Goal: Task Accomplishment & Management: Manage account settings

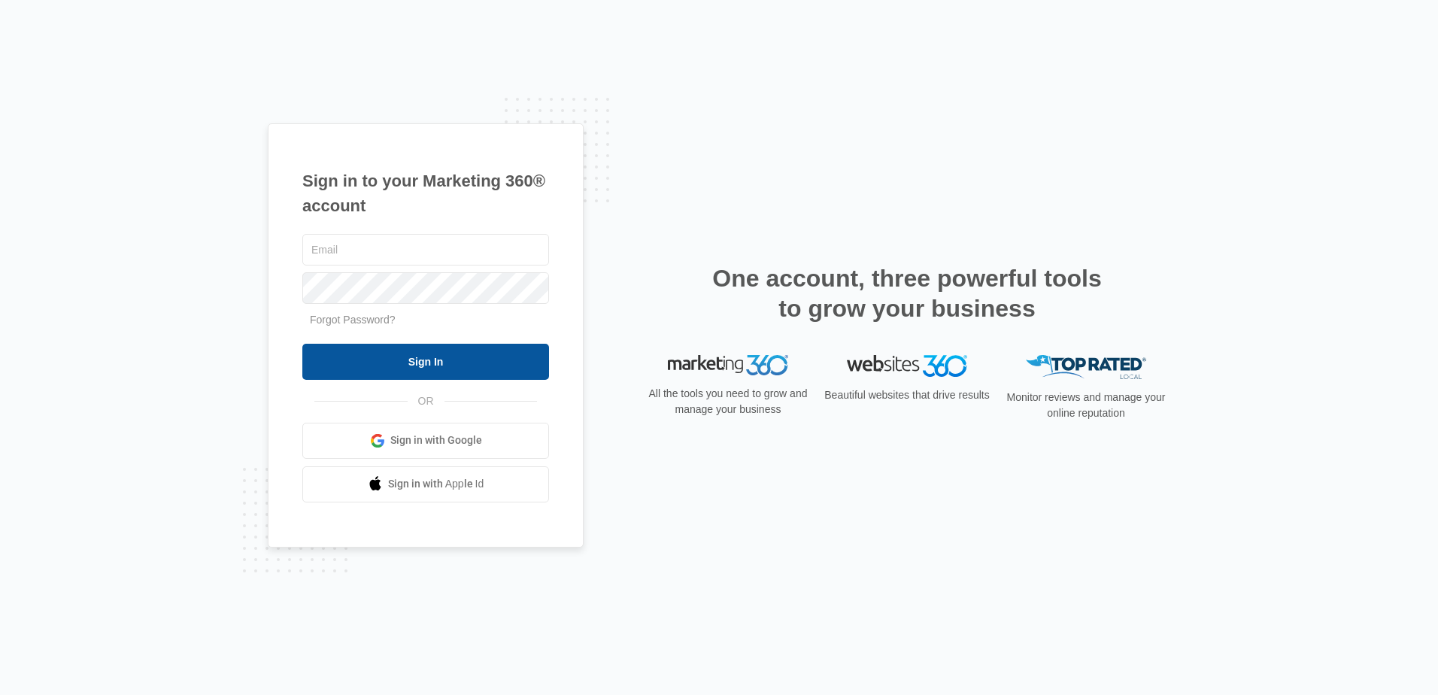
type input "[PERSON_NAME][EMAIL_ADDRESS][DOMAIN_NAME]"
click at [430, 361] on input "Sign In" at bounding box center [425, 362] width 247 height 36
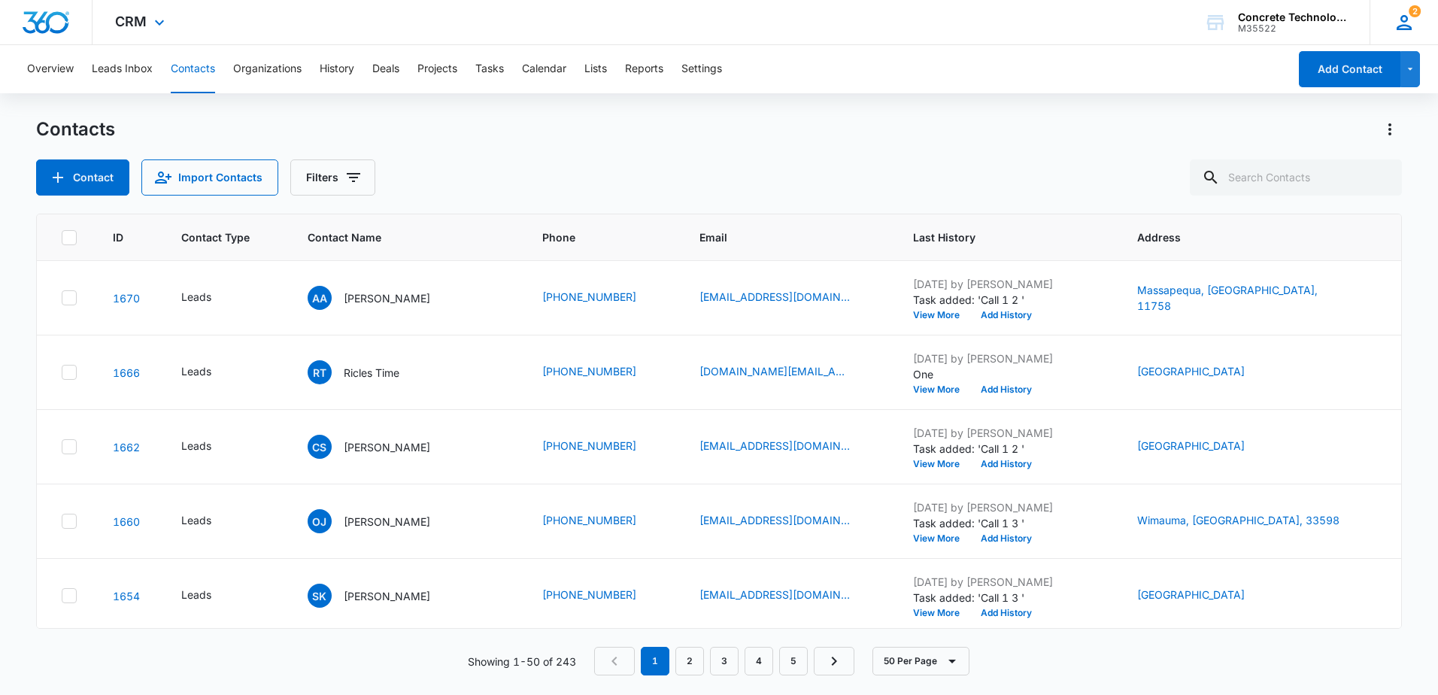
click at [1409, 25] on icon at bounding box center [1404, 22] width 23 height 23
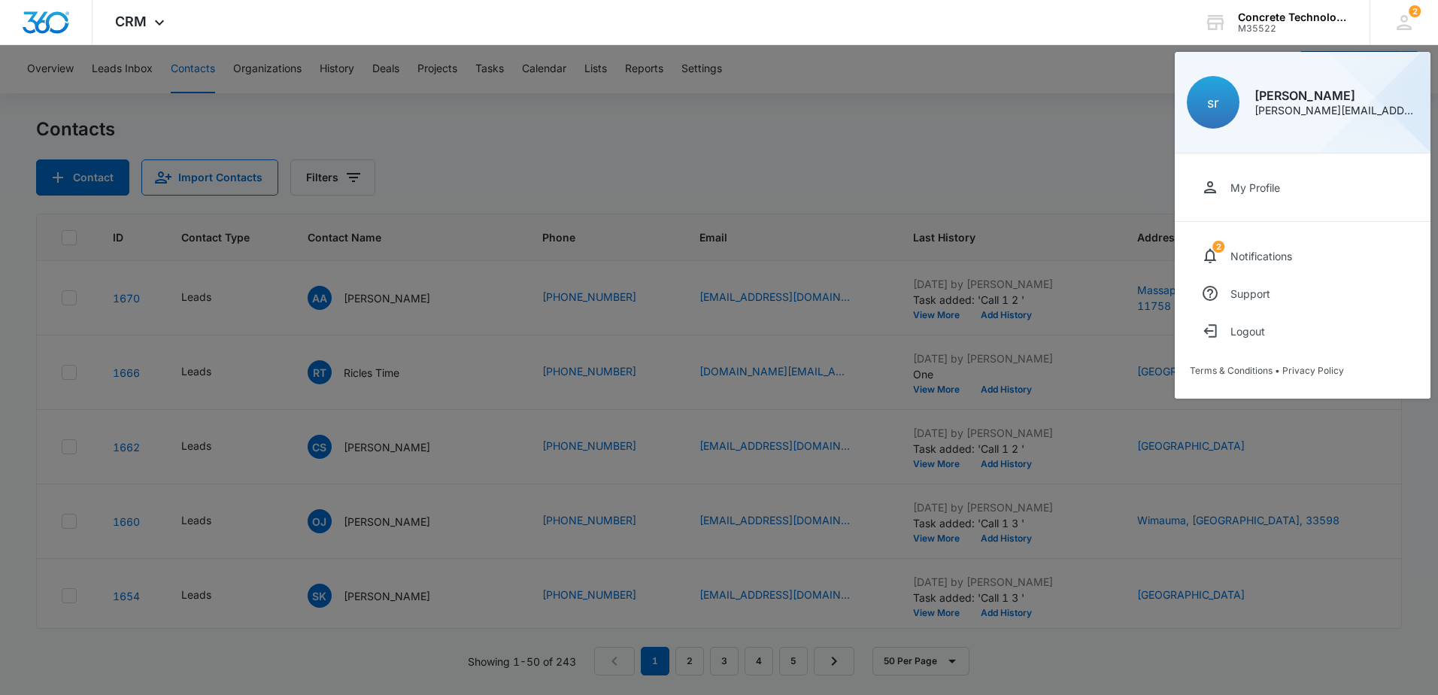
drag, startPoint x: 1257, startPoint y: 186, endPoint x: 747, endPoint y: 189, distance: 510.0
click at [1257, 186] on div "My Profile" at bounding box center [1256, 187] width 50 height 13
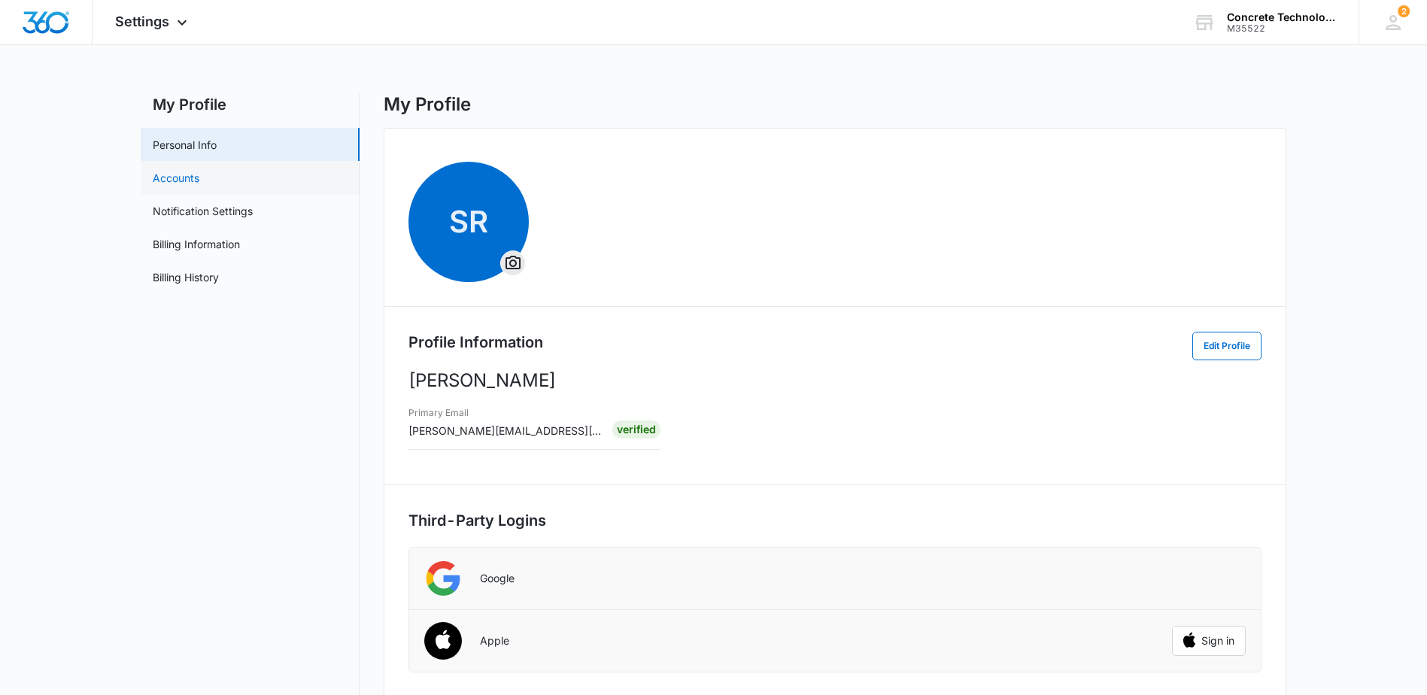
click at [184, 180] on link "Accounts" at bounding box center [176, 178] width 47 height 16
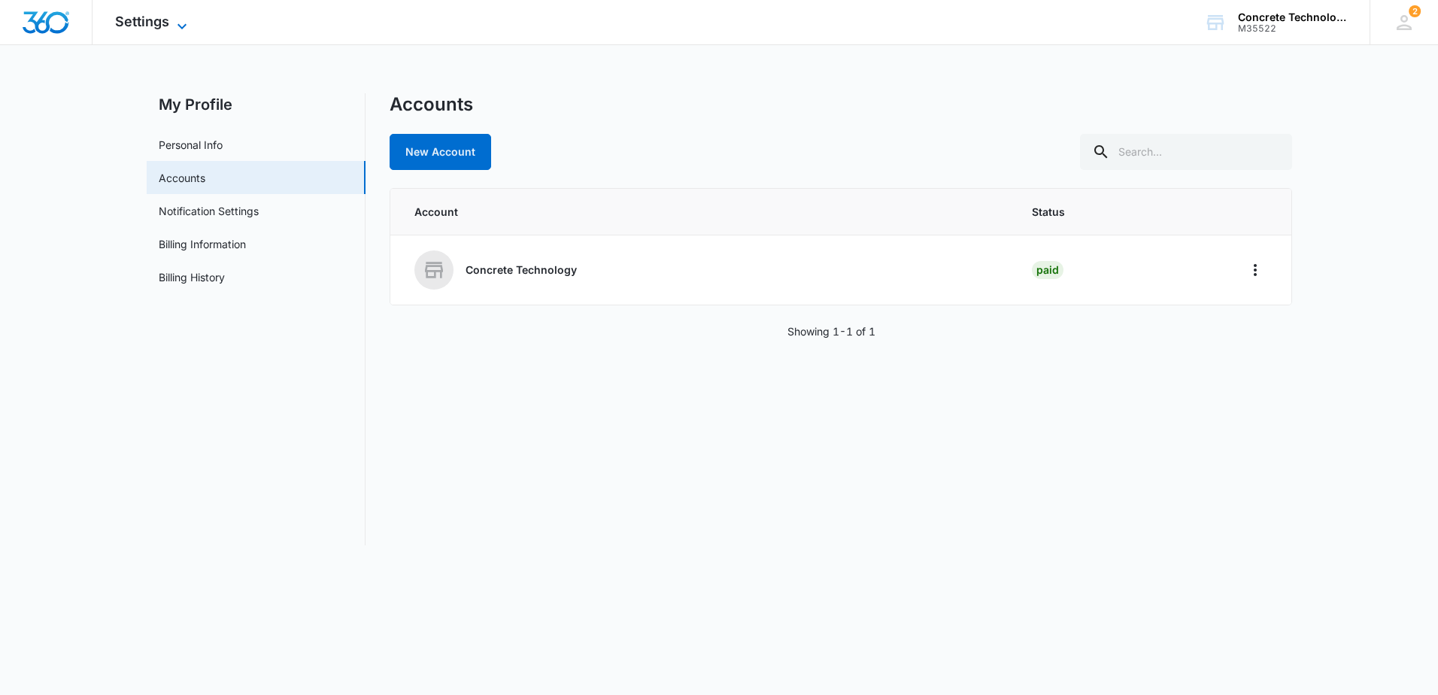
click at [166, 20] on span "Settings" at bounding box center [142, 22] width 54 height 16
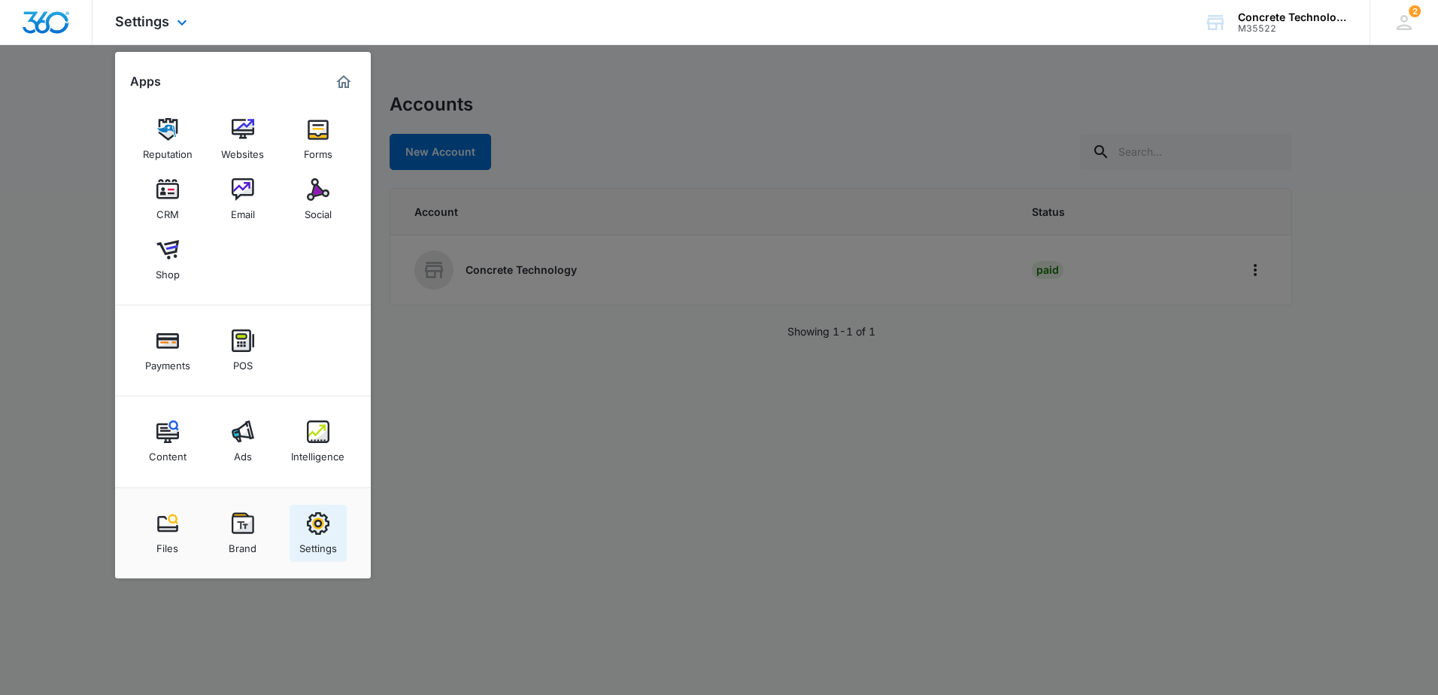
click at [314, 529] on img at bounding box center [318, 523] width 23 height 23
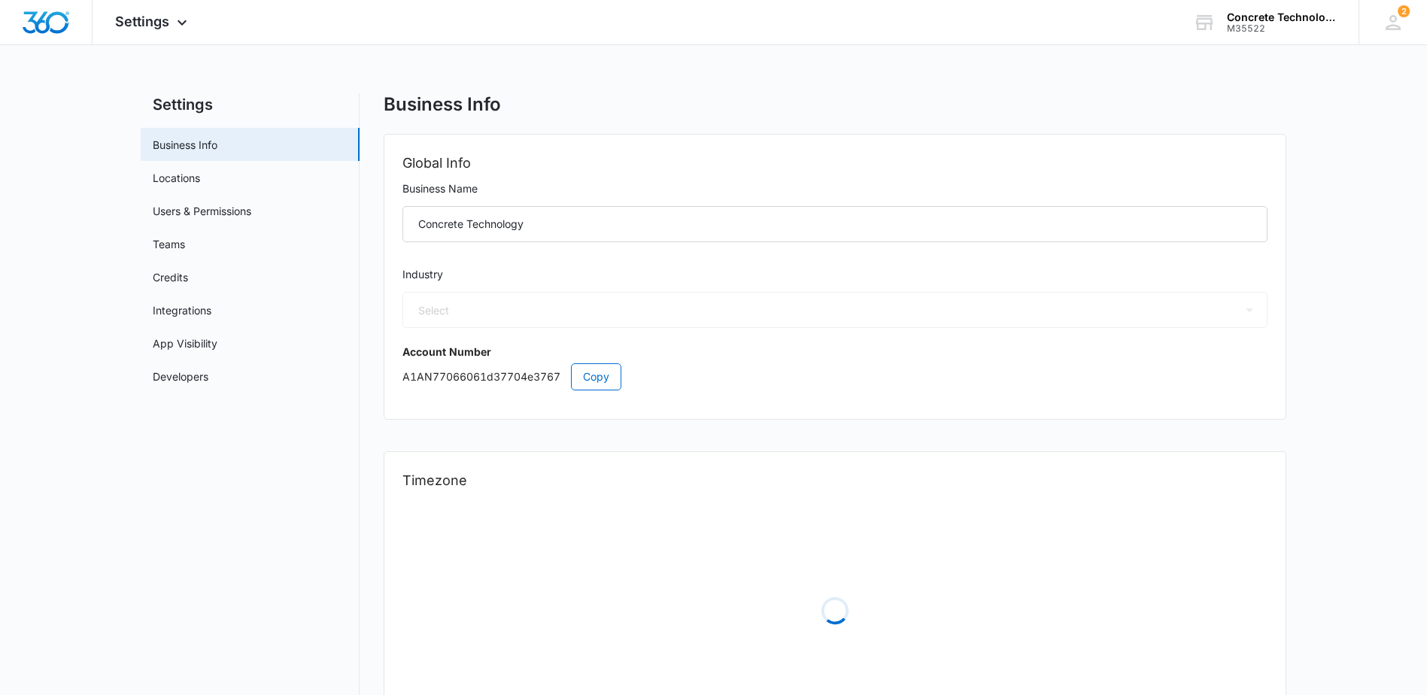
select select "7"
select select "US"
select select "America/Chicago"
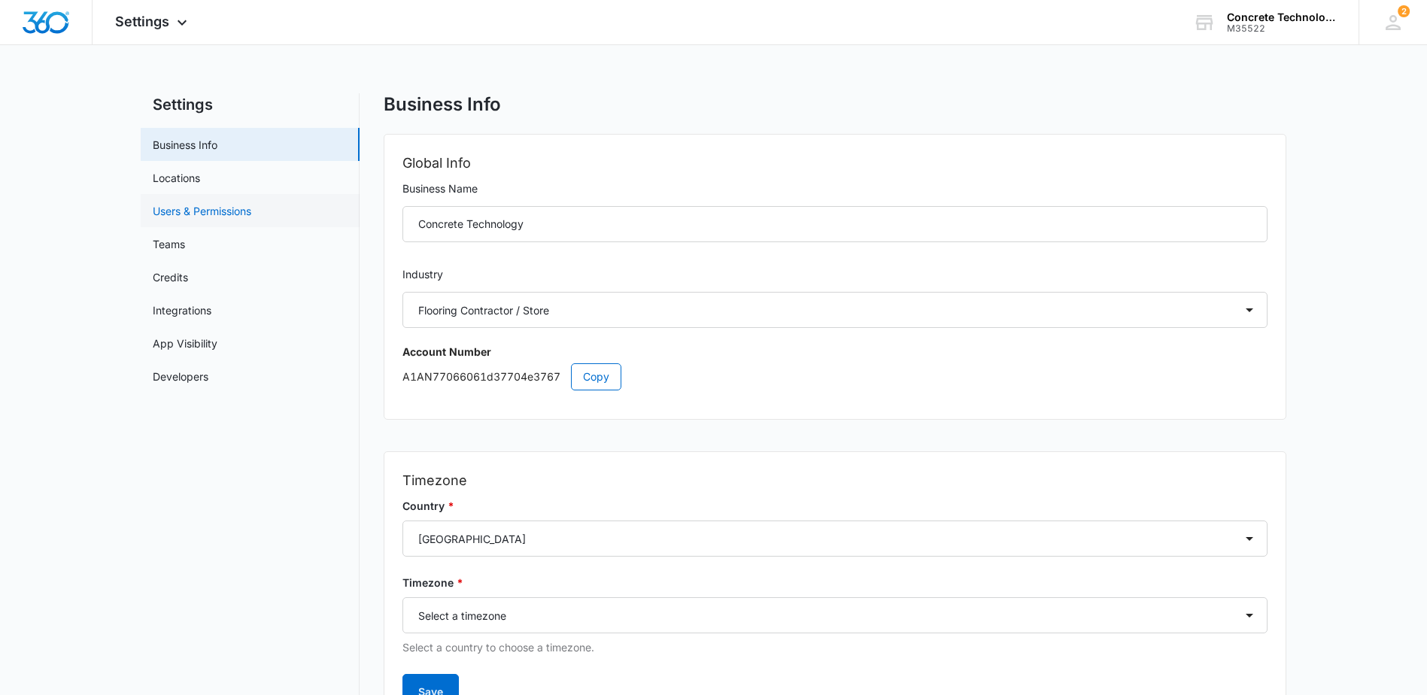
click at [183, 215] on link "Users & Permissions" at bounding box center [202, 211] width 99 height 16
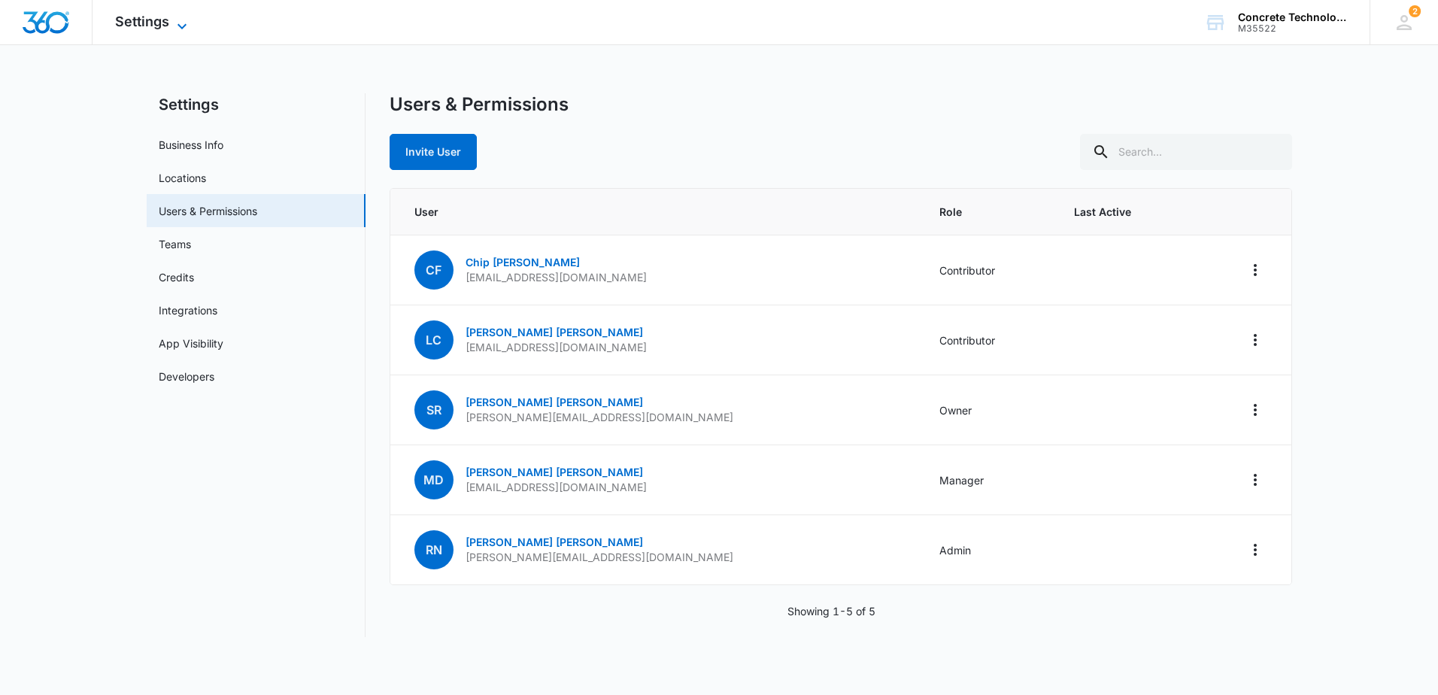
click at [179, 28] on icon at bounding box center [182, 26] width 18 height 18
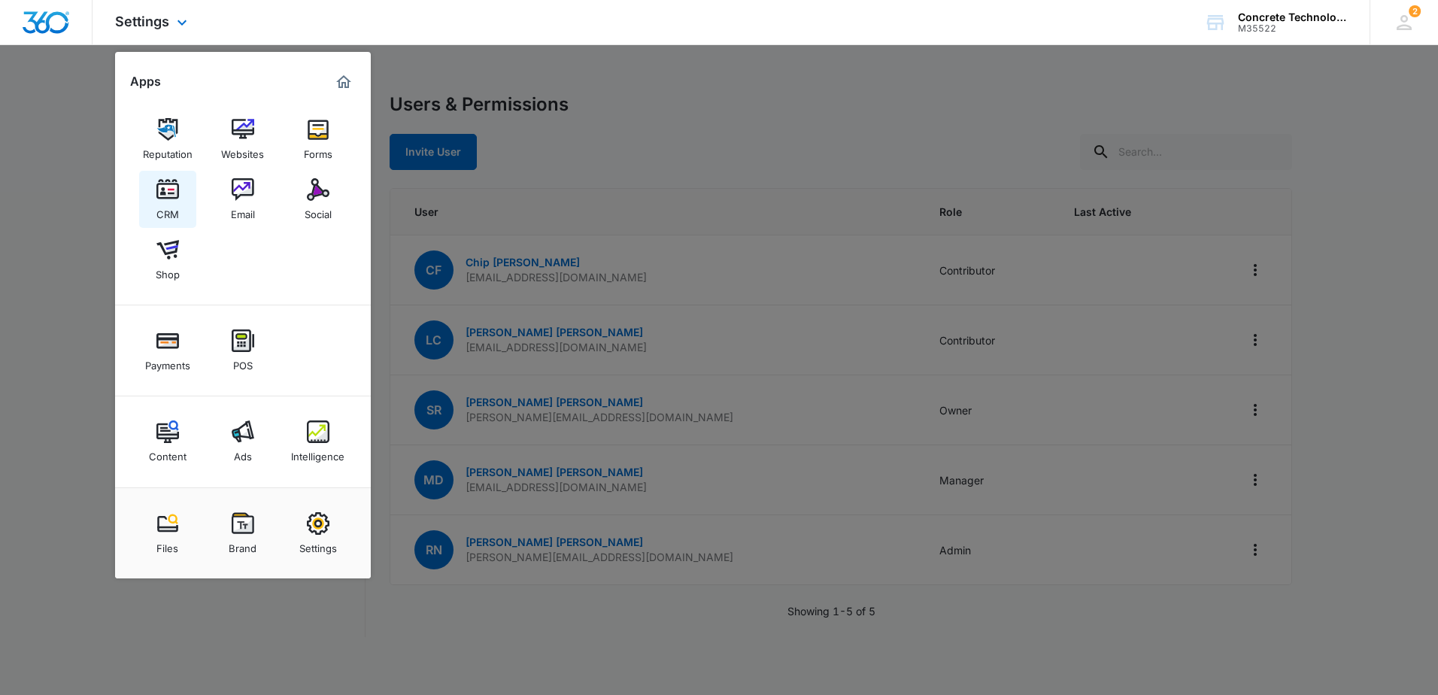
click at [172, 198] on img at bounding box center [167, 189] width 23 height 23
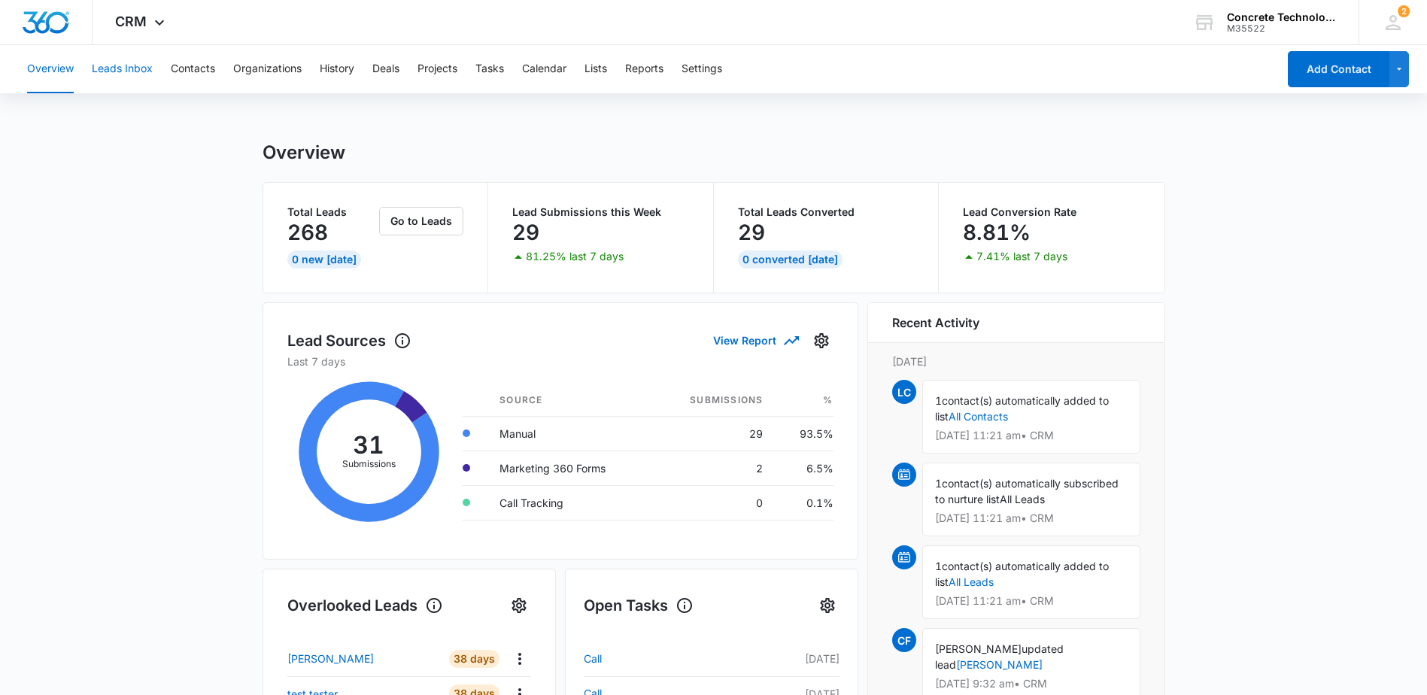
click at [121, 70] on button "Leads Inbox" at bounding box center [122, 69] width 61 height 48
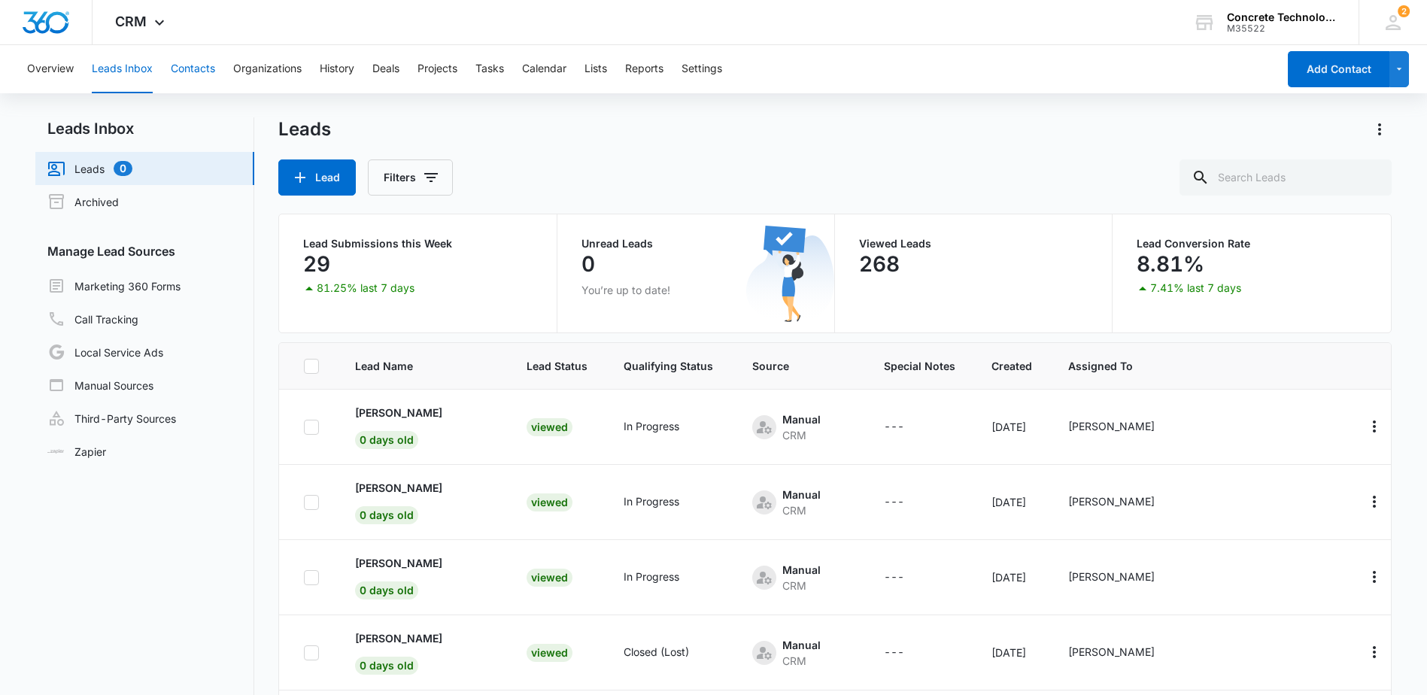
click at [207, 71] on button "Contacts" at bounding box center [193, 69] width 44 height 48
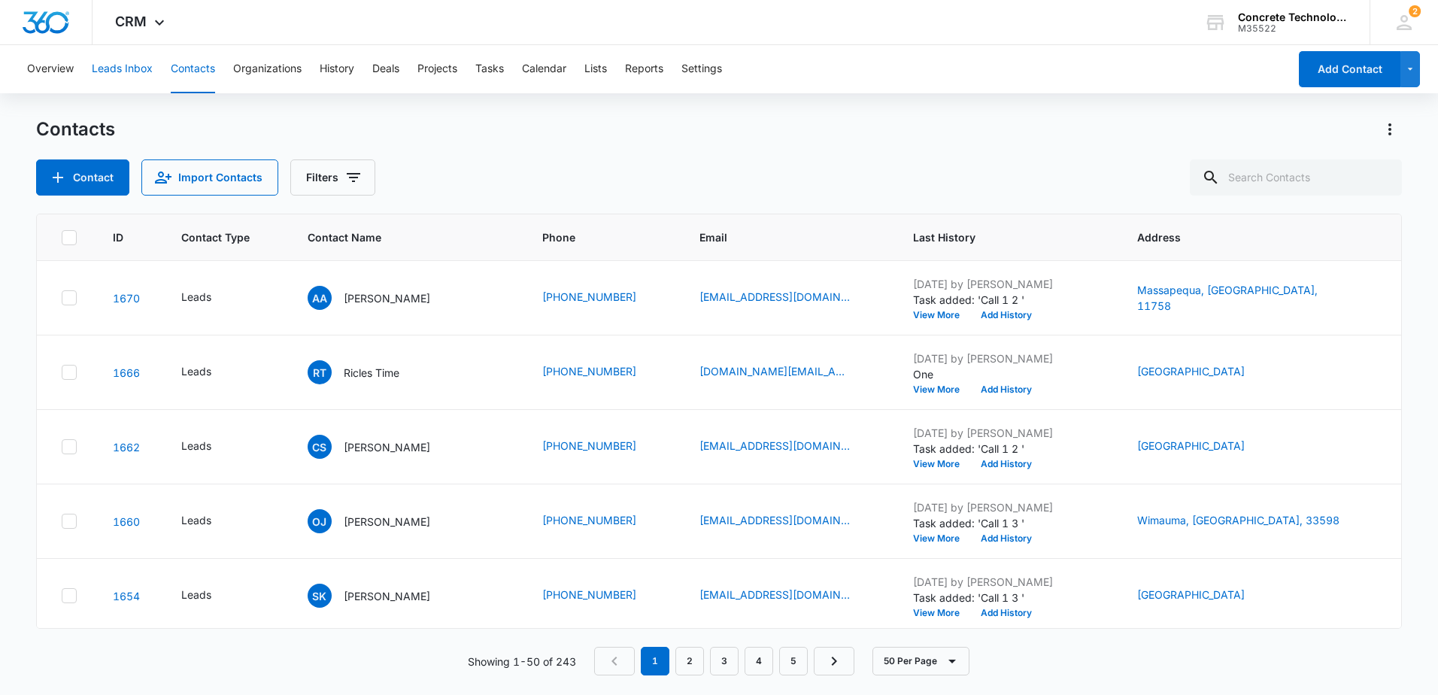
click at [135, 71] on button "Leads Inbox" at bounding box center [122, 69] width 61 height 48
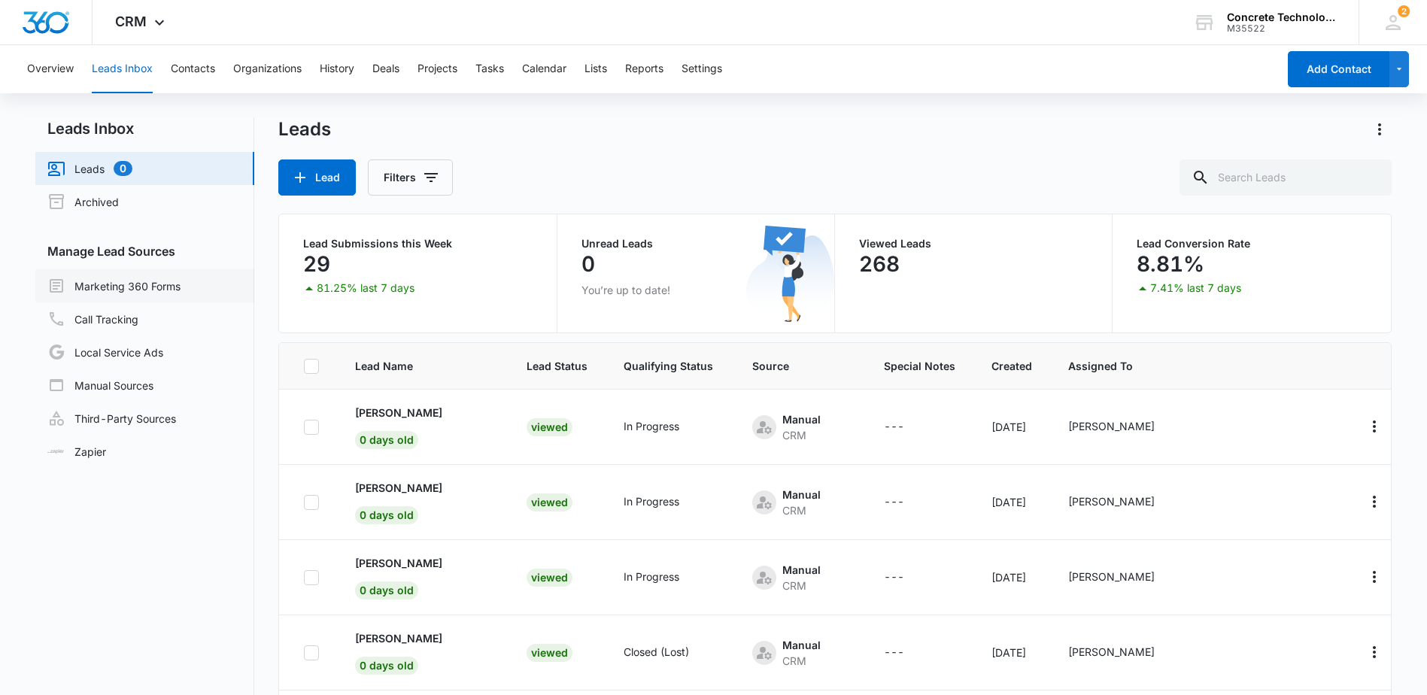
click at [162, 287] on link "Marketing 360 Forms" at bounding box center [113, 286] width 133 height 18
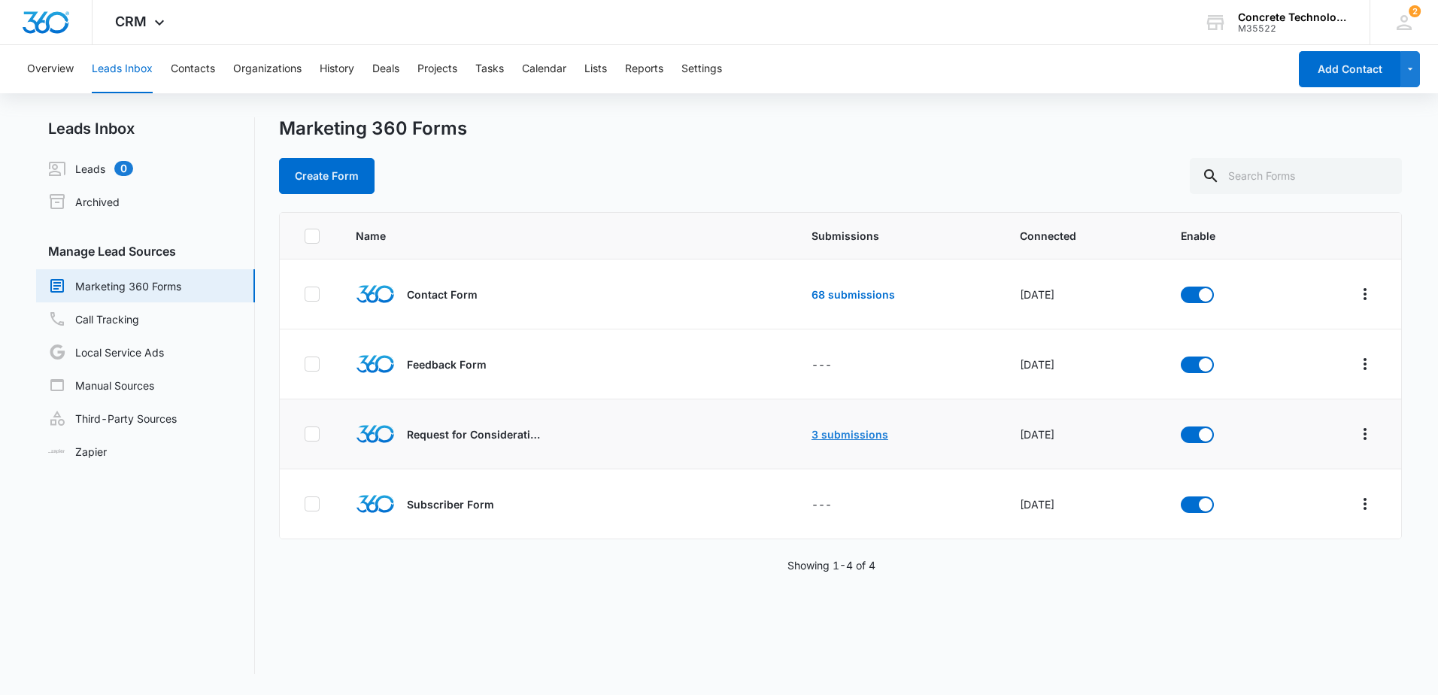
click at [831, 430] on link "3 submissions" at bounding box center [850, 434] width 77 height 13
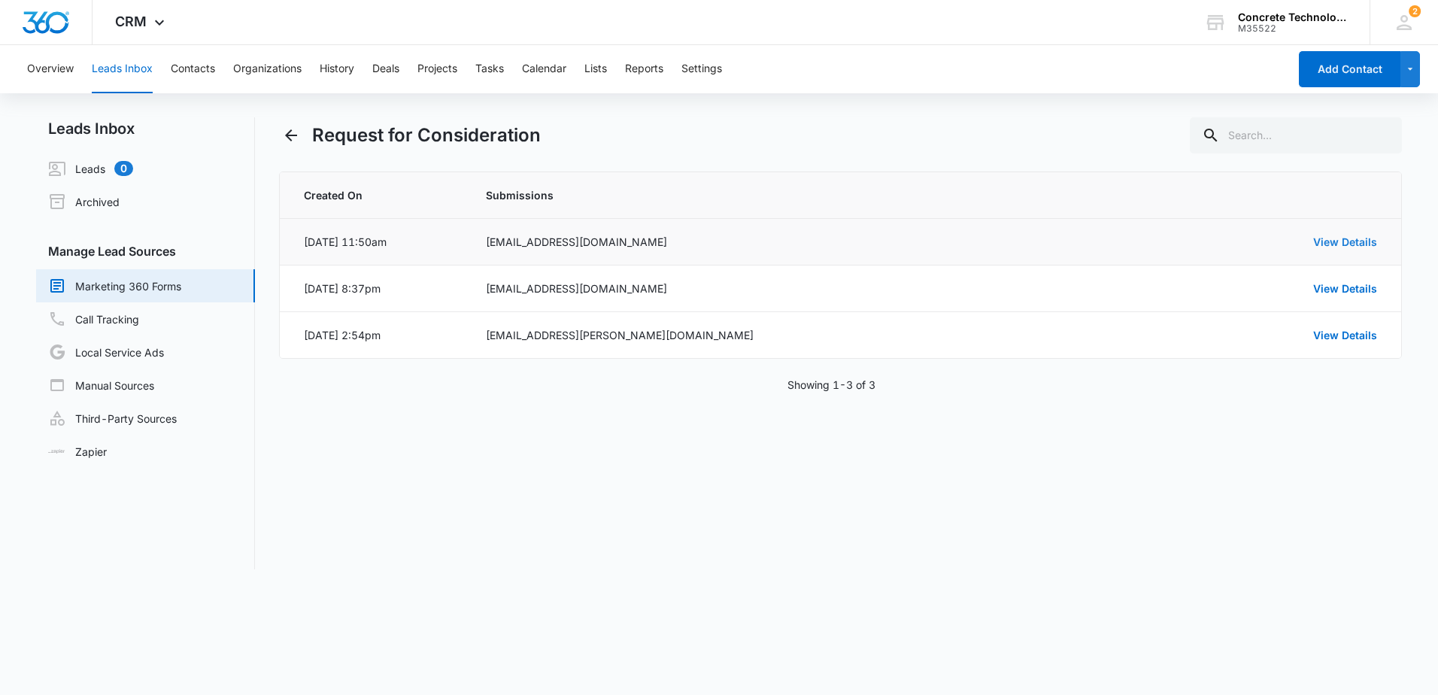
click at [1346, 238] on link "View Details" at bounding box center [1345, 241] width 64 height 13
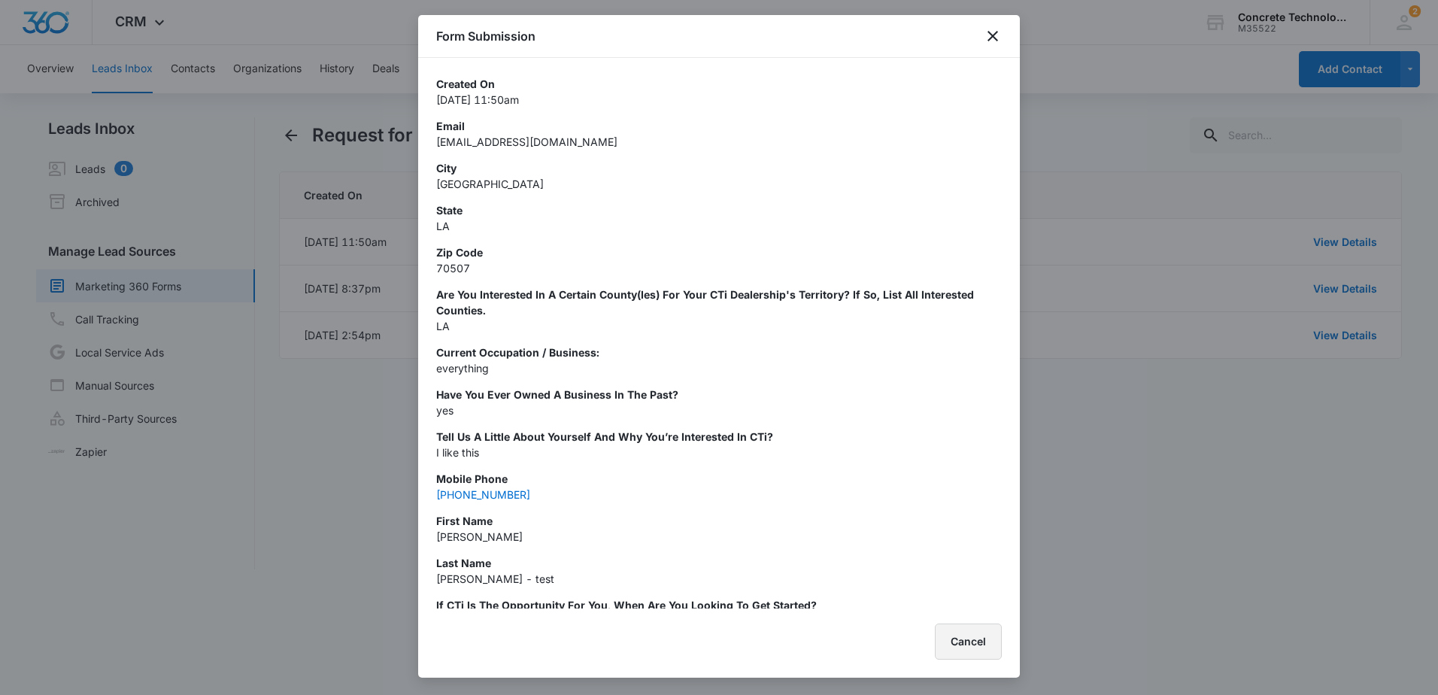
click at [970, 643] on button "Cancel" at bounding box center [968, 642] width 67 height 36
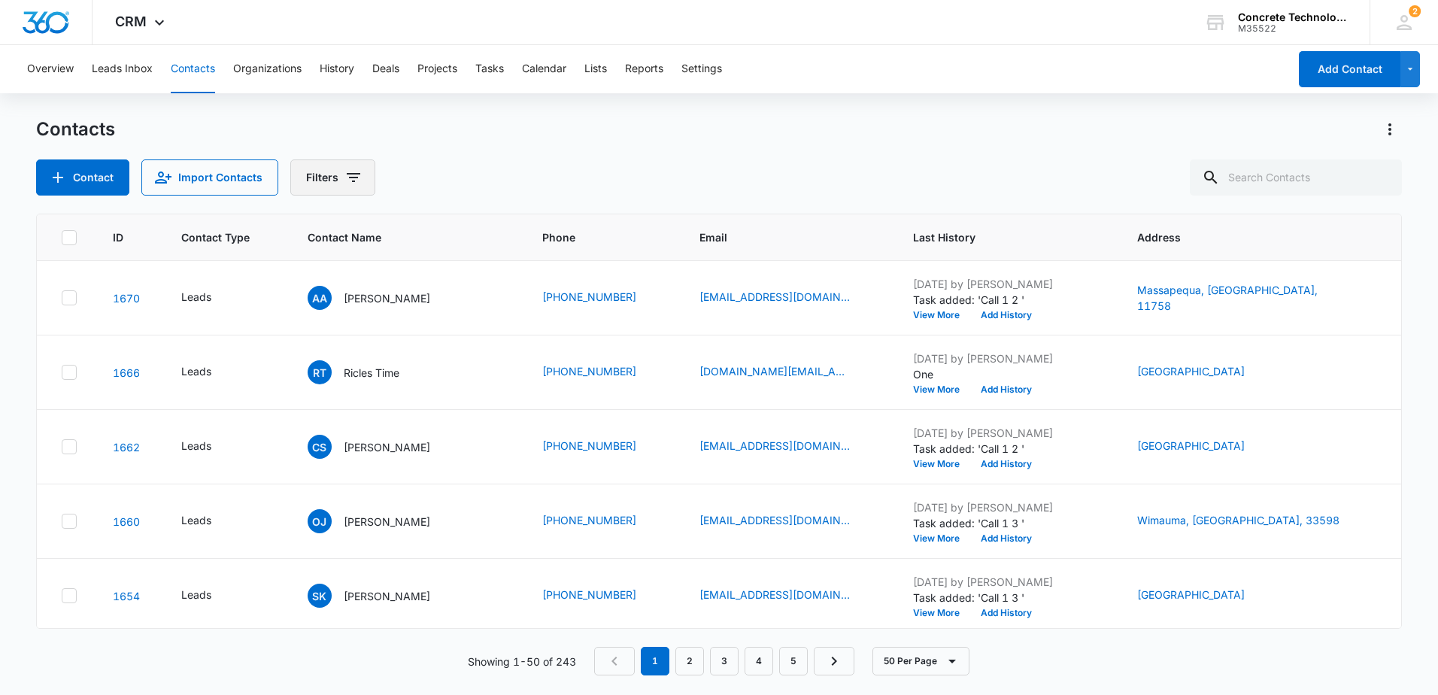
click at [345, 178] on icon "Filters" at bounding box center [354, 177] width 18 height 18
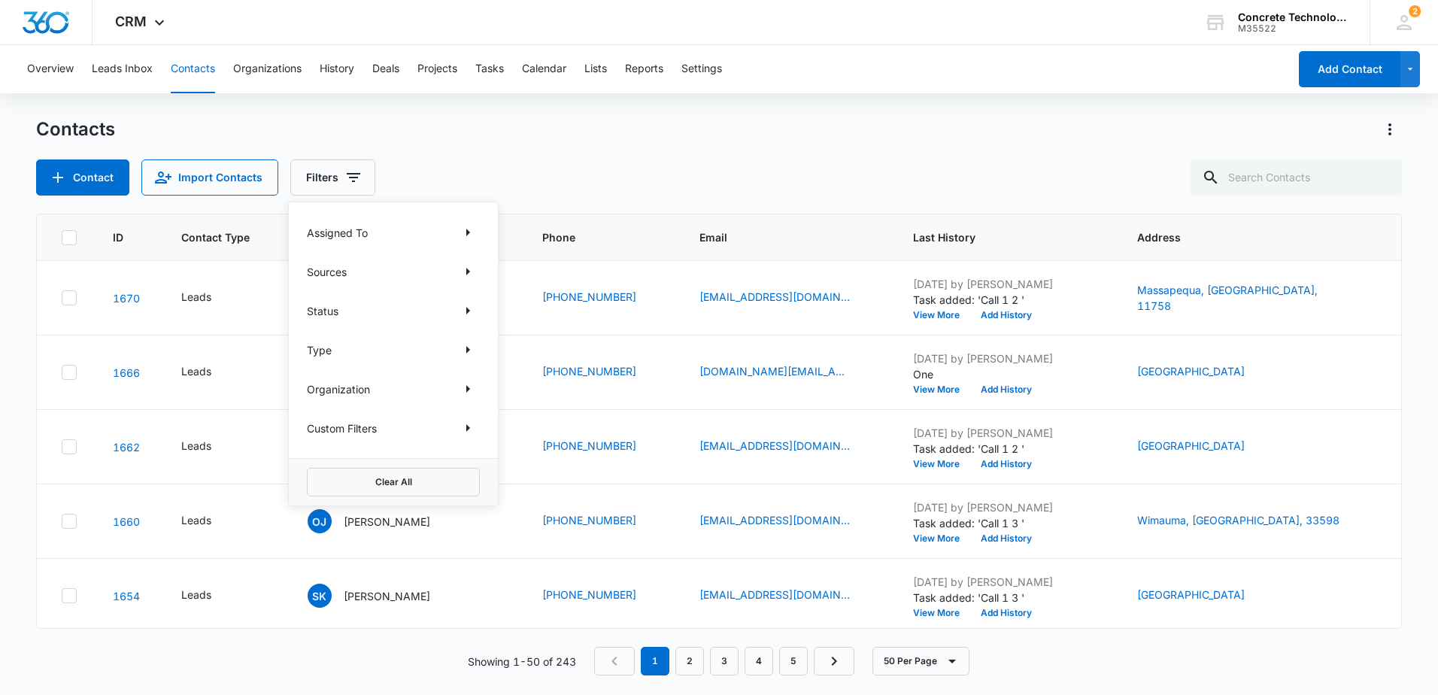
click at [435, 149] on div "Contacts Contact Import Contacts Filters Assigned To Sources Status Type Organi…" at bounding box center [719, 156] width 1366 height 78
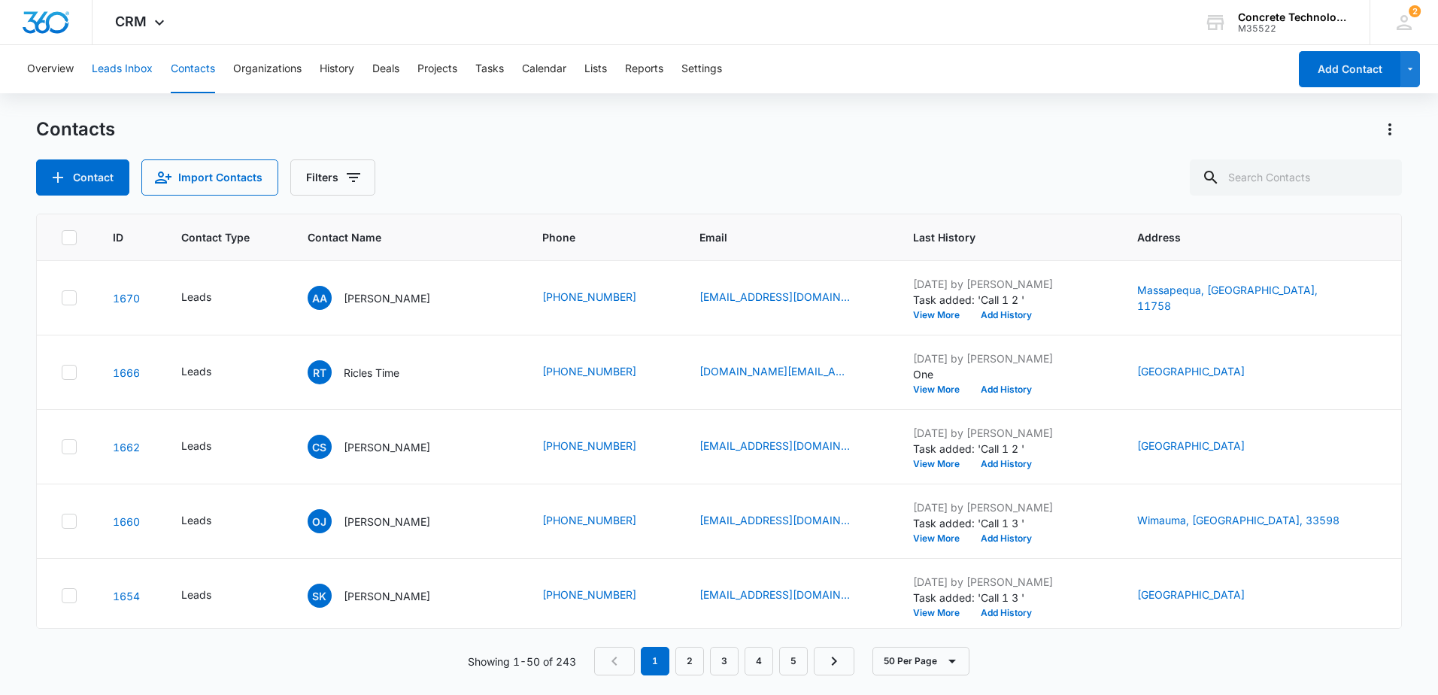
click at [114, 67] on button "Leads Inbox" at bounding box center [122, 69] width 61 height 48
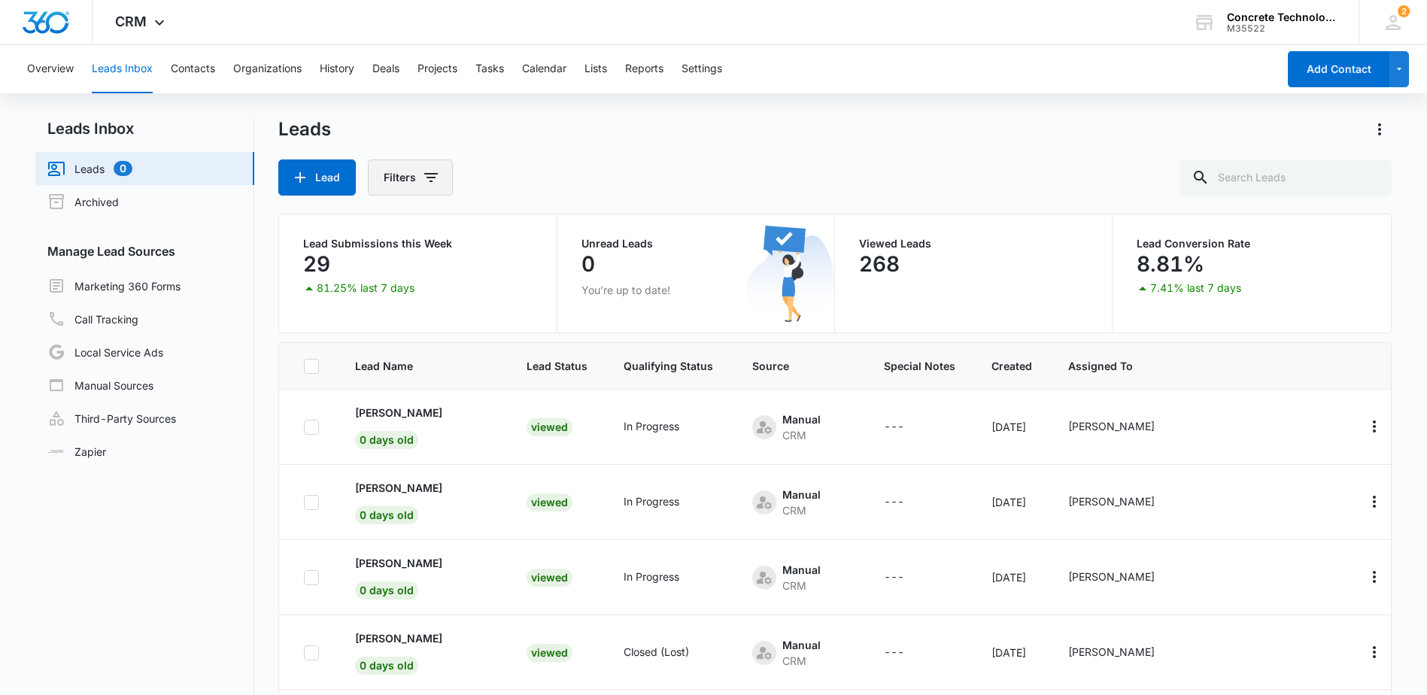
click at [432, 179] on icon "Filters" at bounding box center [431, 177] width 18 height 18
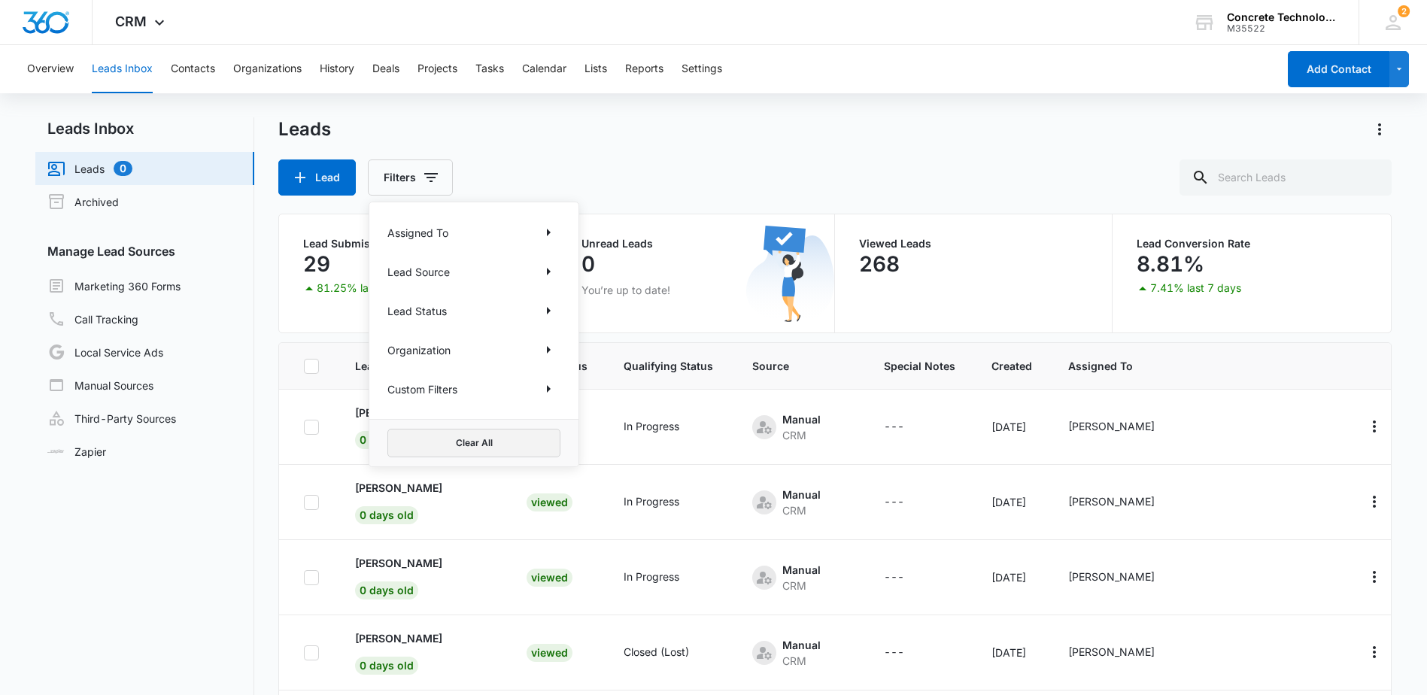
click at [490, 439] on button "Clear All" at bounding box center [473, 443] width 173 height 29
click at [553, 178] on div "Lead Filters Assigned To Lead Source Lead Status Organization Custom Filters Cl…" at bounding box center [834, 177] width 1113 height 36
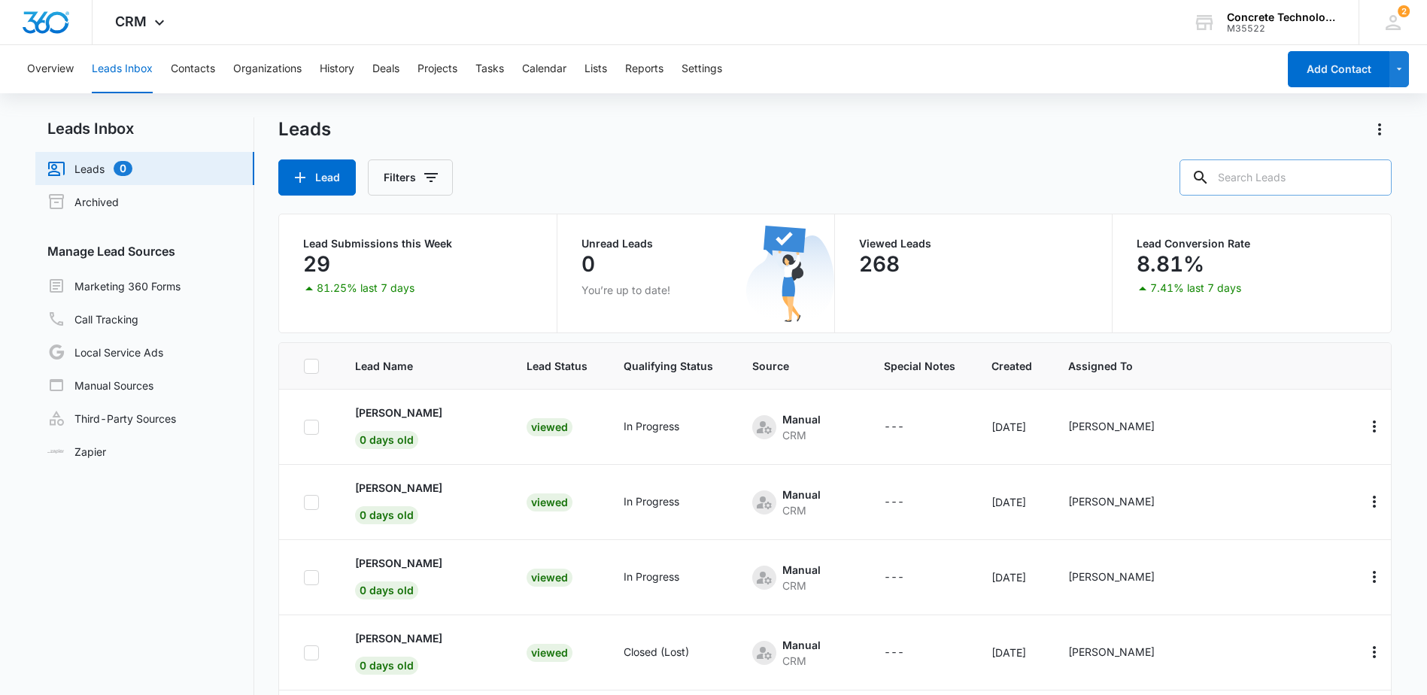
click at [1301, 187] on input "text" at bounding box center [1285, 177] width 212 height 36
type input "[PERSON_NAME]"
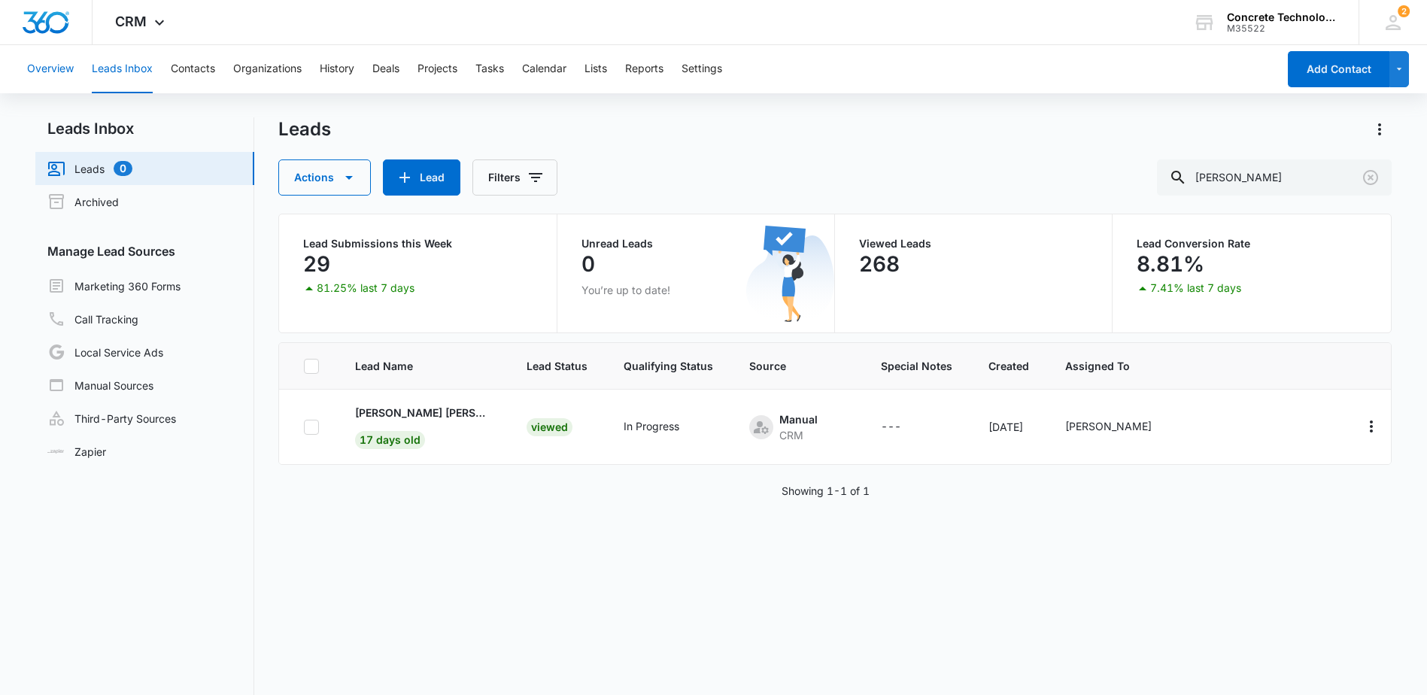
click at [57, 69] on button "Overview" at bounding box center [50, 69] width 47 height 48
